Goal: Transaction & Acquisition: Purchase product/service

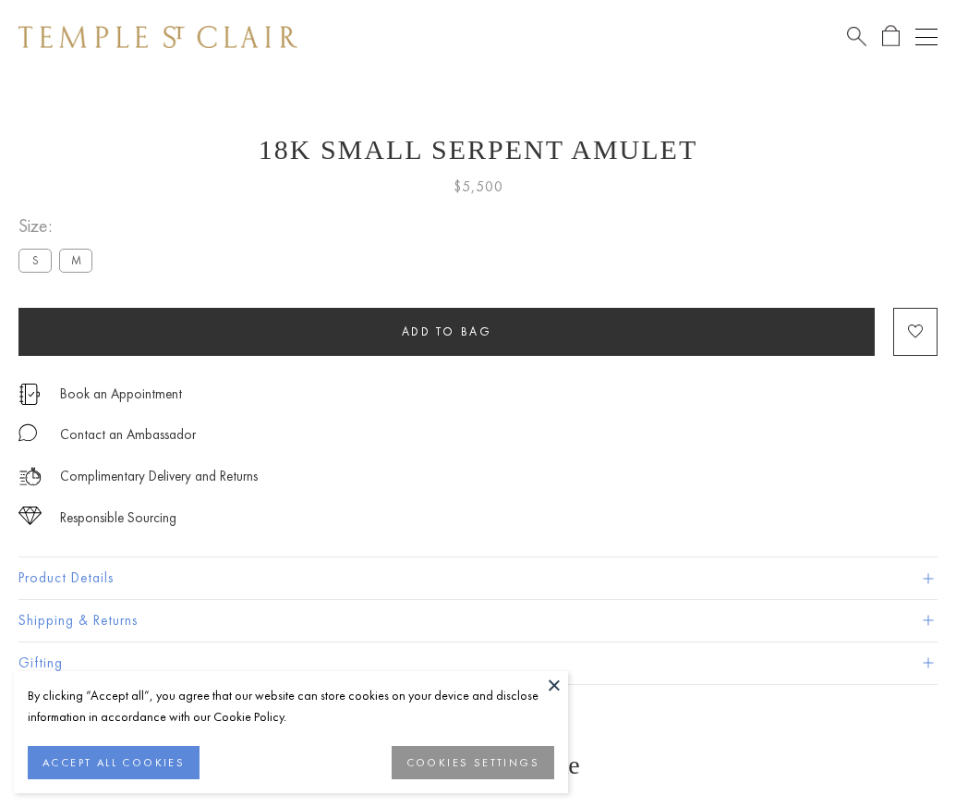
click at [446, 331] on span "Add to bag" at bounding box center [447, 331] width 91 height 16
